Goal: Navigation & Orientation: Find specific page/section

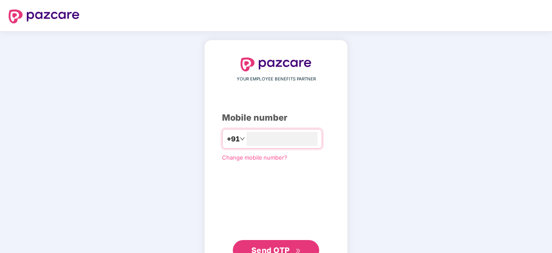
type input "**********"
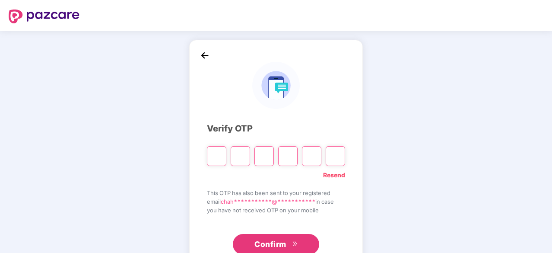
type input "*"
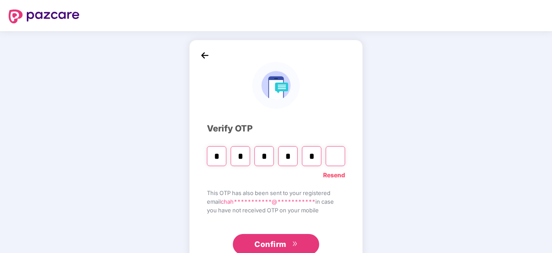
type input "*"
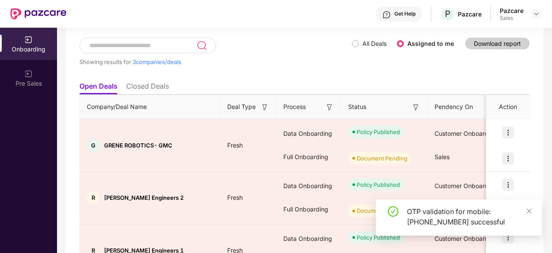
scroll to position [50, 0]
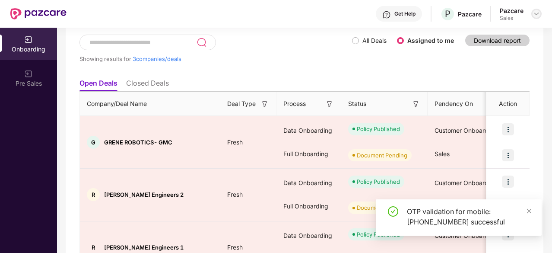
click at [537, 13] on img at bounding box center [536, 13] width 7 height 7
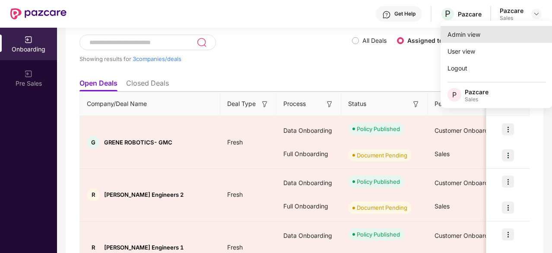
click at [478, 39] on div "Admin view" at bounding box center [497, 34] width 112 height 17
